Goal: Book appointment/travel/reservation

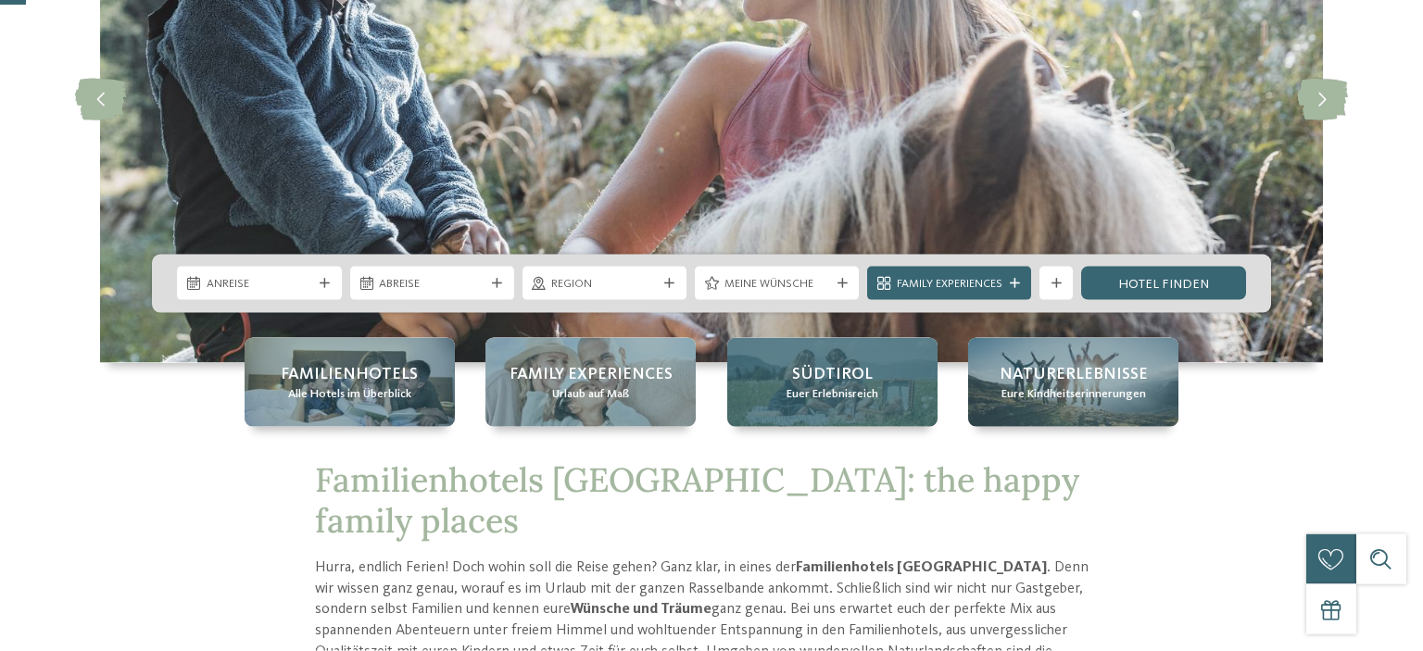
scroll to position [293, 0]
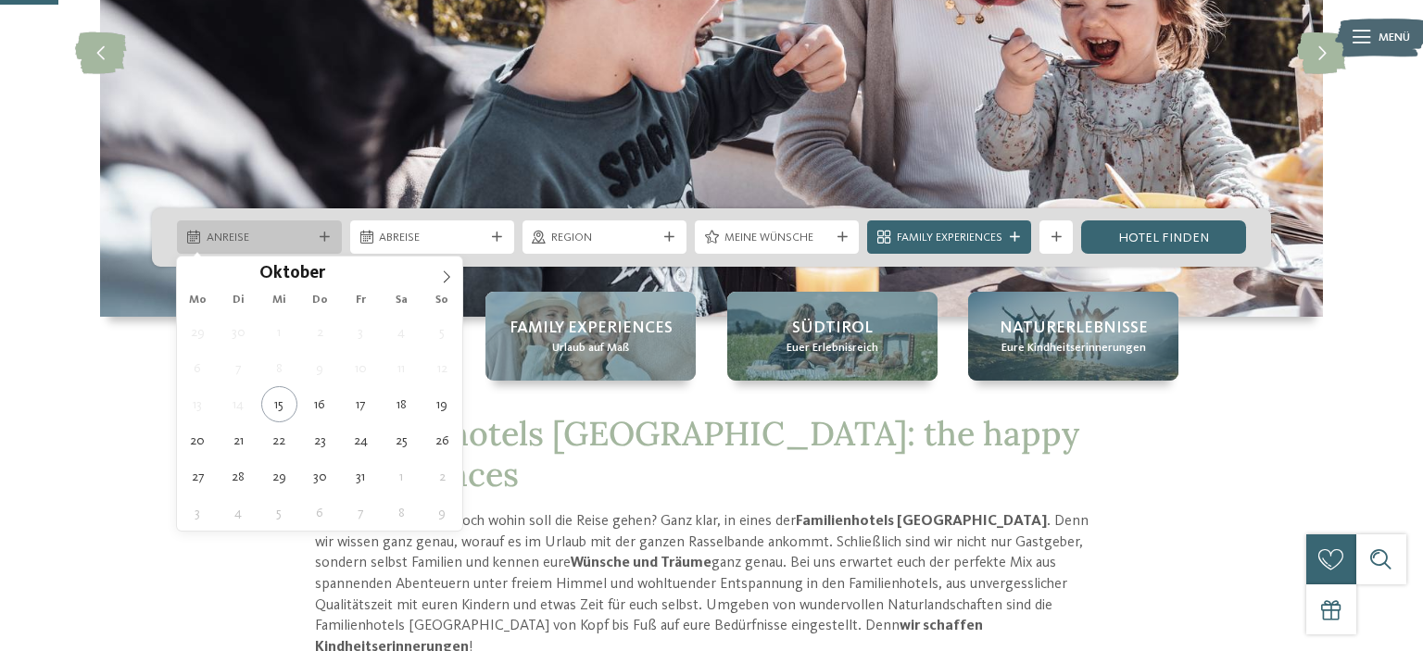
click at [329, 241] on div at bounding box center [325, 237] width 17 height 10
click at [447, 274] on icon at bounding box center [447, 277] width 6 height 12
click at [449, 275] on icon at bounding box center [446, 276] width 13 height 13
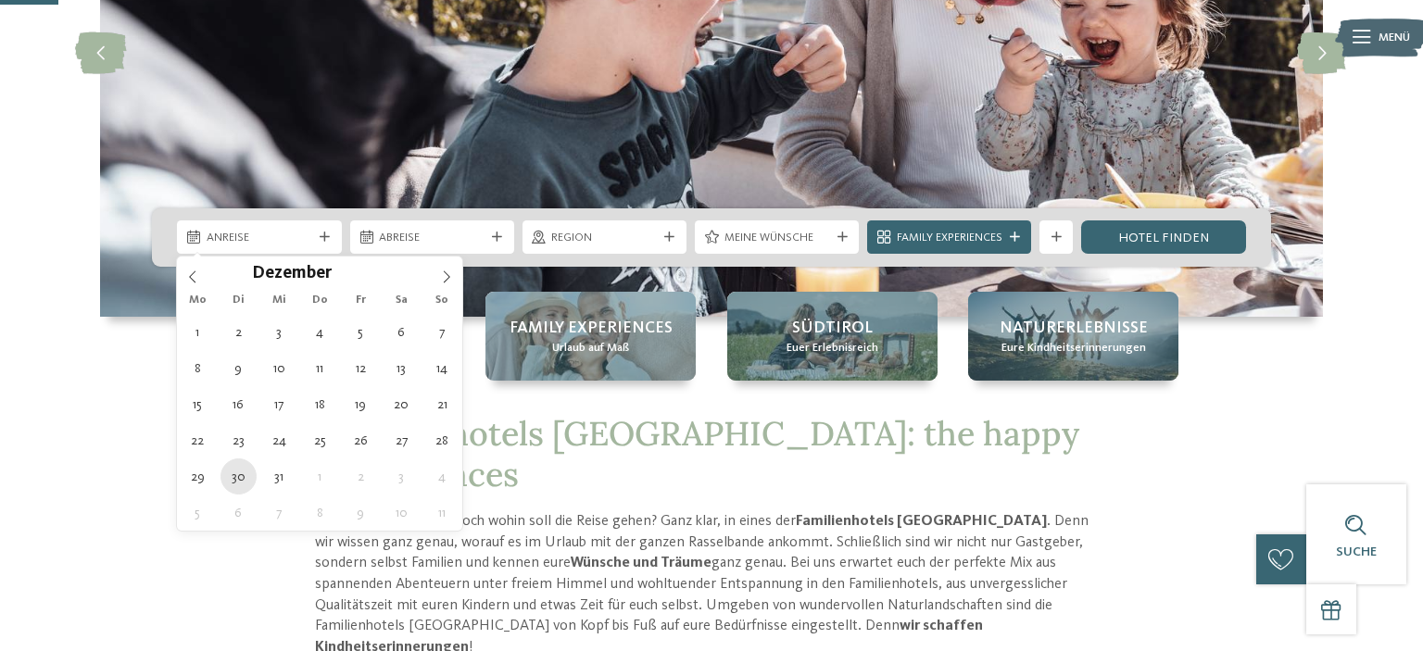
type div "30.12.2025"
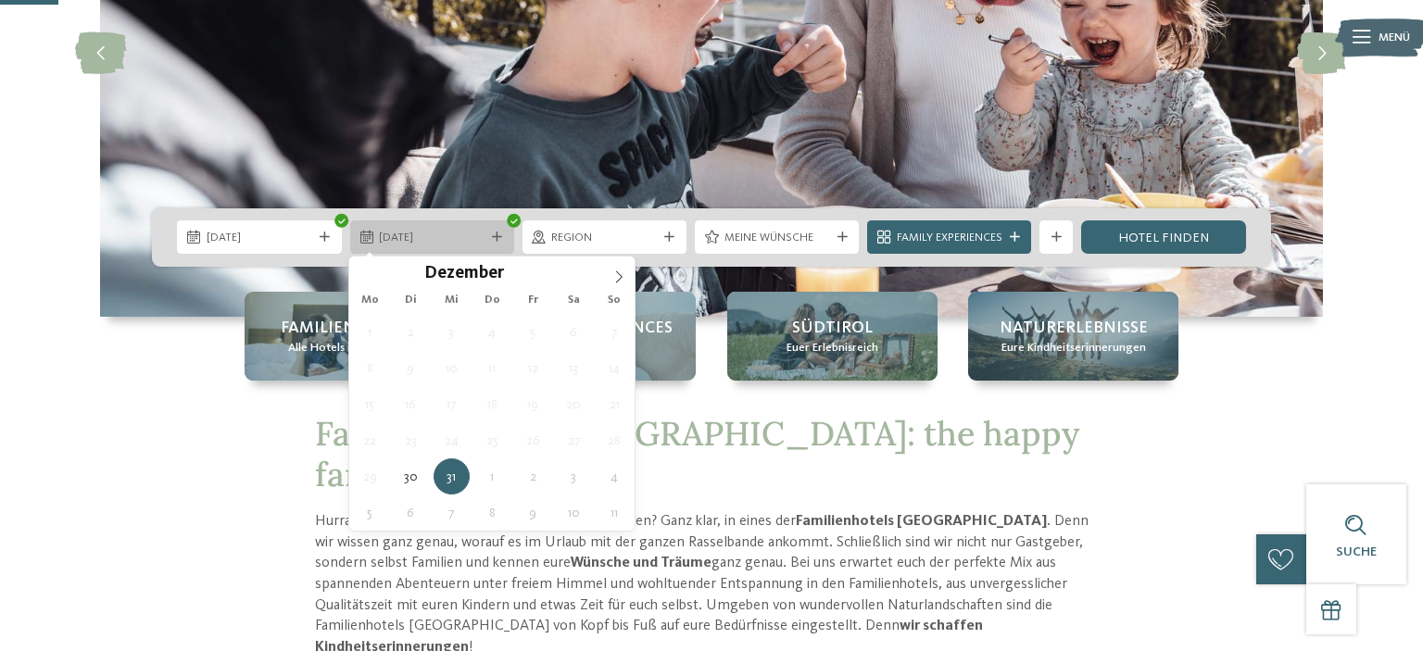
click at [504, 233] on div at bounding box center [497, 237] width 17 height 10
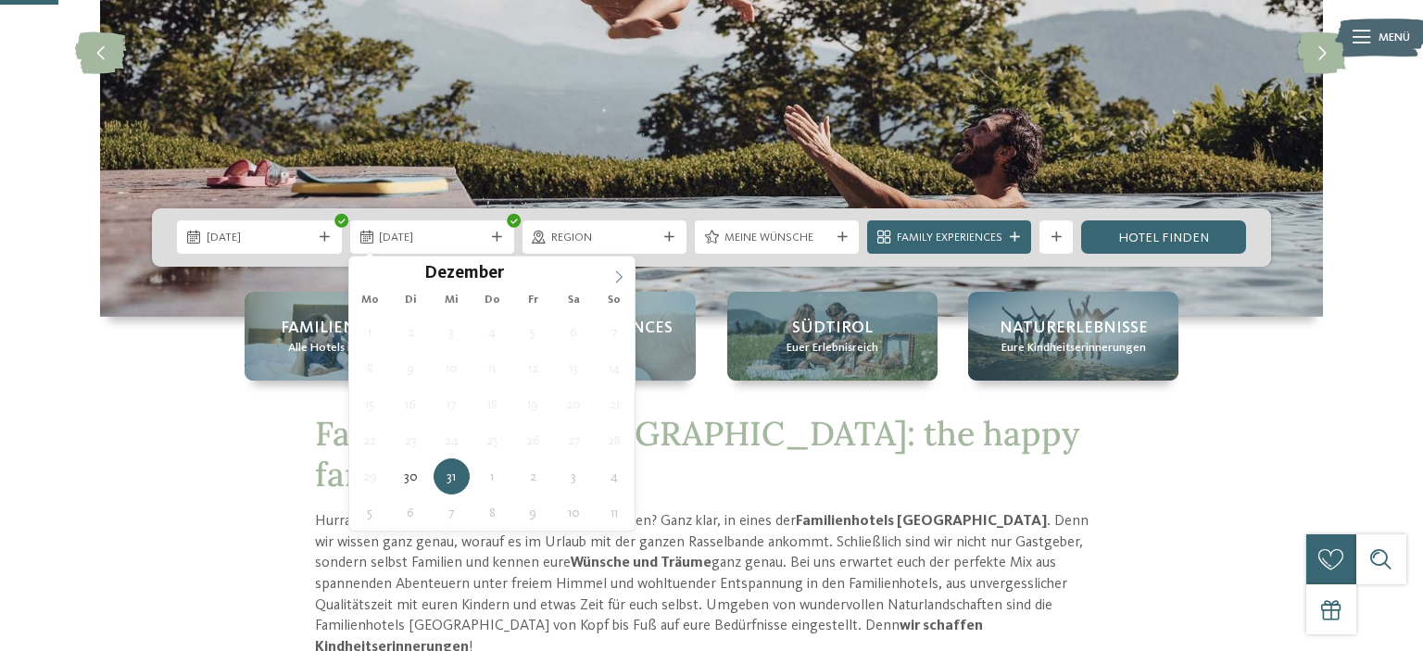
type input "****"
click at [614, 278] on icon at bounding box center [618, 276] width 13 height 13
type div "02.01.2026"
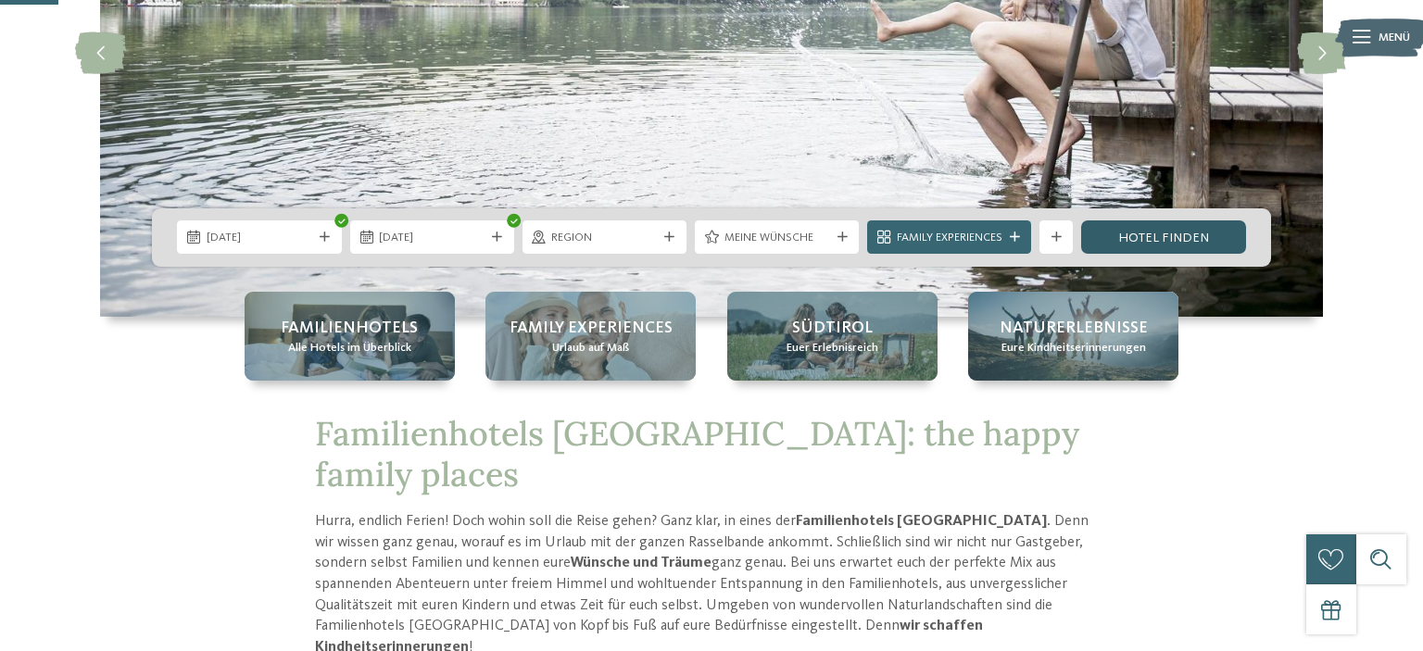
click at [1202, 238] on link "Hotel finden" at bounding box center [1163, 236] width 164 height 33
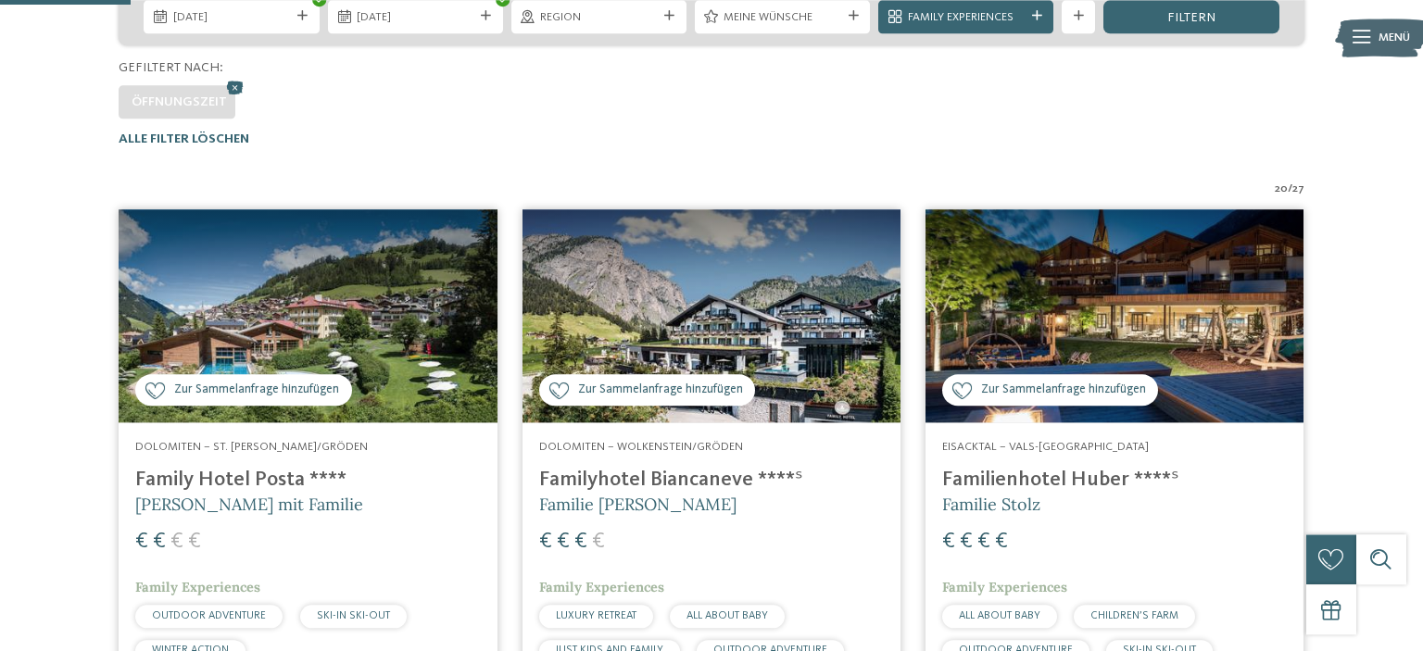
scroll to position [437, 0]
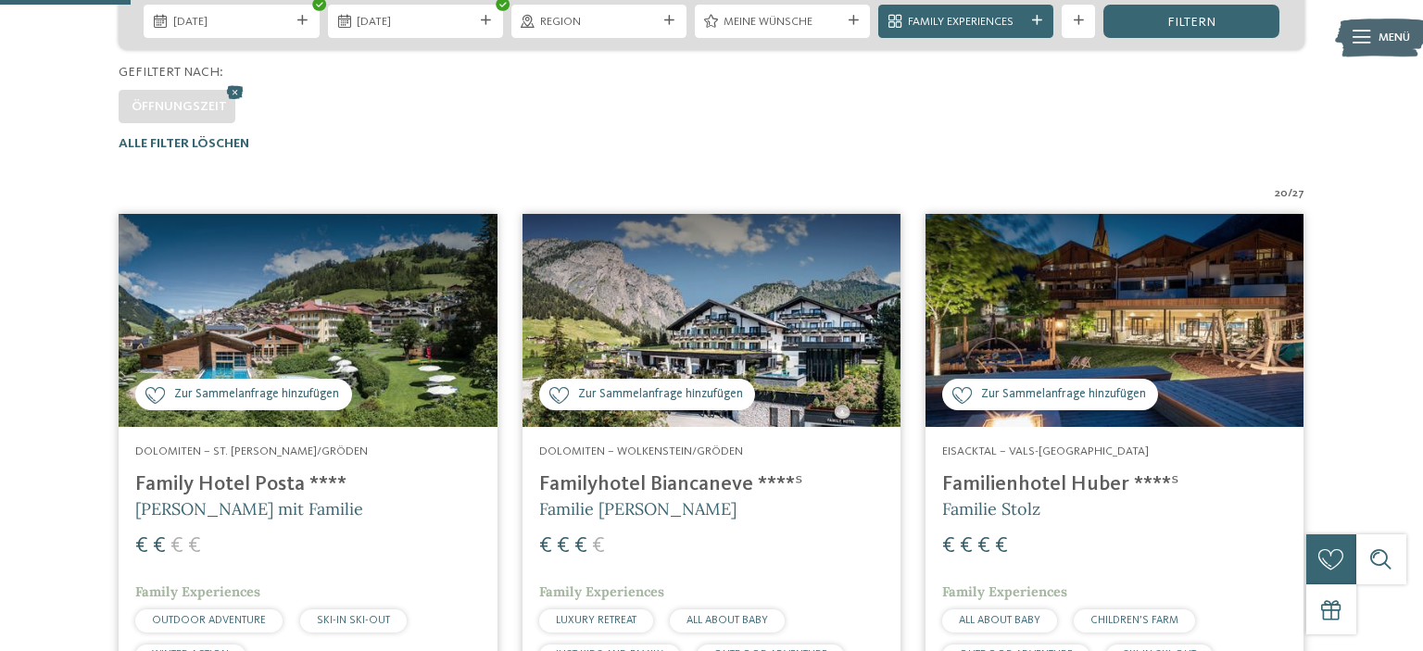
click at [1064, 484] on h4 "Familienhotel Huber ****ˢ" at bounding box center [1114, 484] width 345 height 25
